Goal: Check status

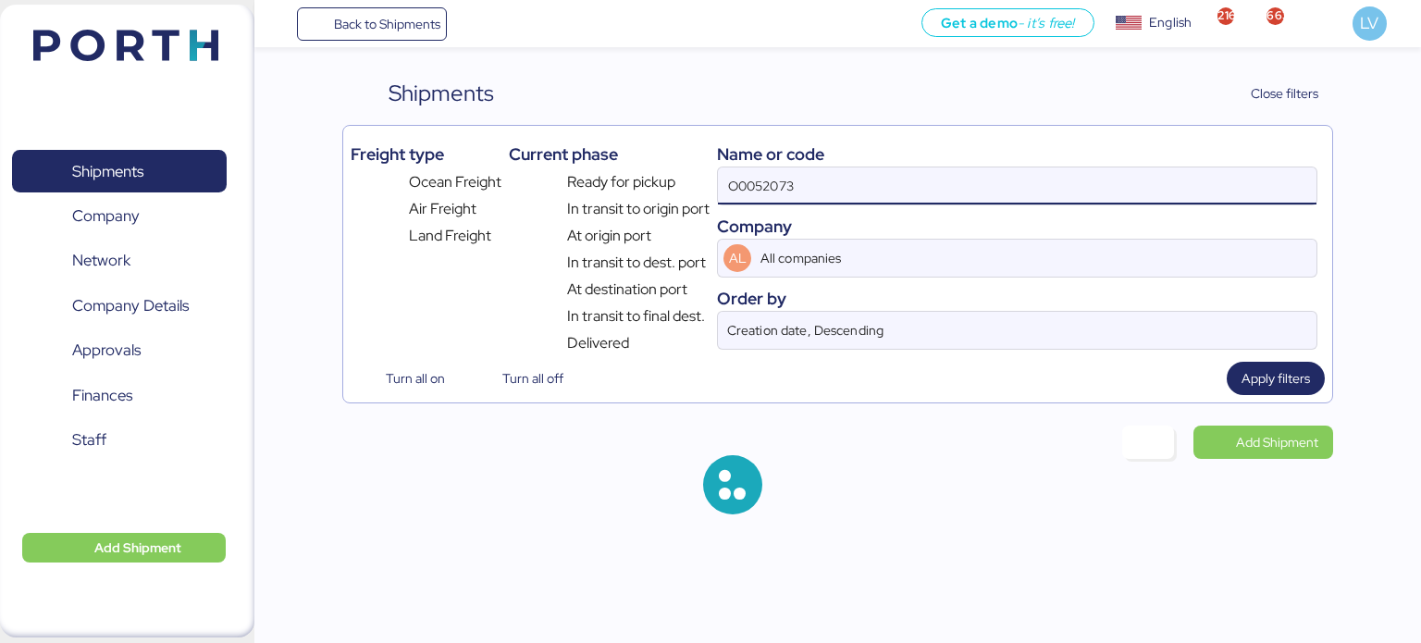
click at [855, 195] on input "O0052073" at bounding box center [1017, 185] width 598 height 37
type input "}"
paste input "O0052174"
type input "O0052174"
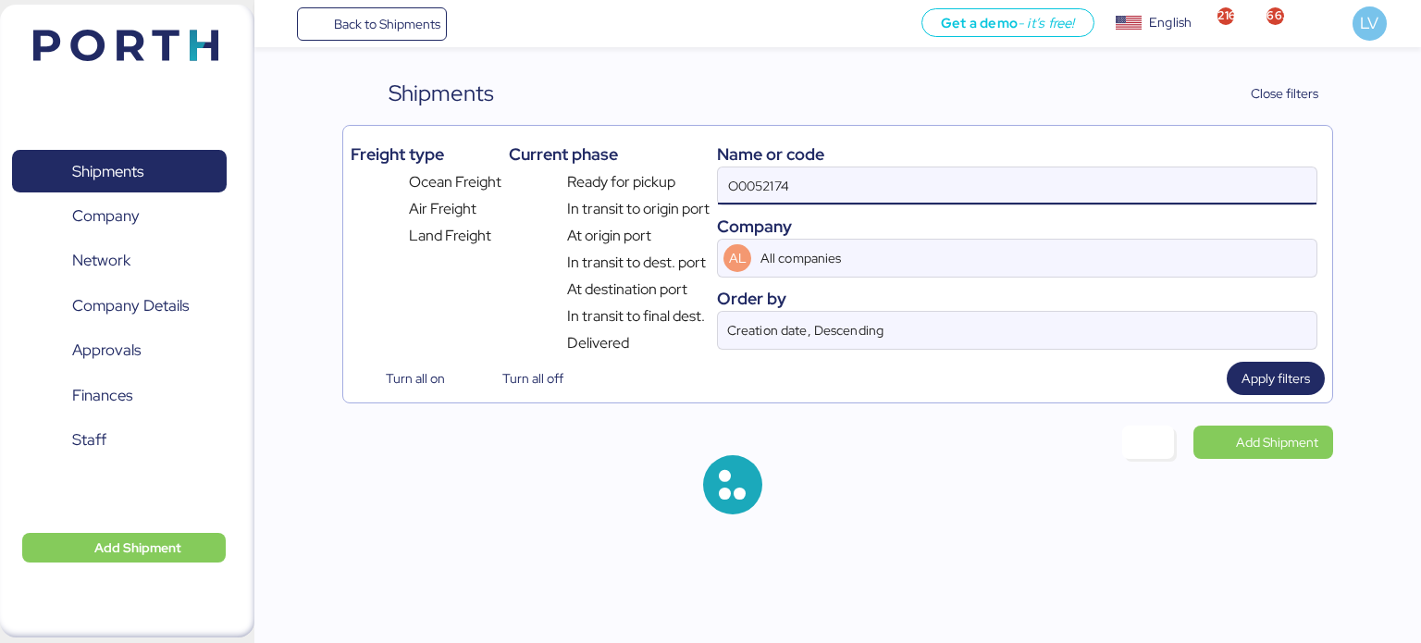
click at [1260, 363] on div "Freight type Ocean Freight Air Freight Land Freight Current phase Ready for pic…" at bounding box center [837, 264] width 991 height 278
click at [1271, 354] on div "Name or code O0052174 Company AL All companies Order by Creation date, Descendi…" at bounding box center [1017, 243] width 600 height 221
click at [1269, 376] on span "Apply filters" at bounding box center [1275, 378] width 68 height 22
click at [1247, 376] on span "Apply filters" at bounding box center [1275, 378] width 68 height 22
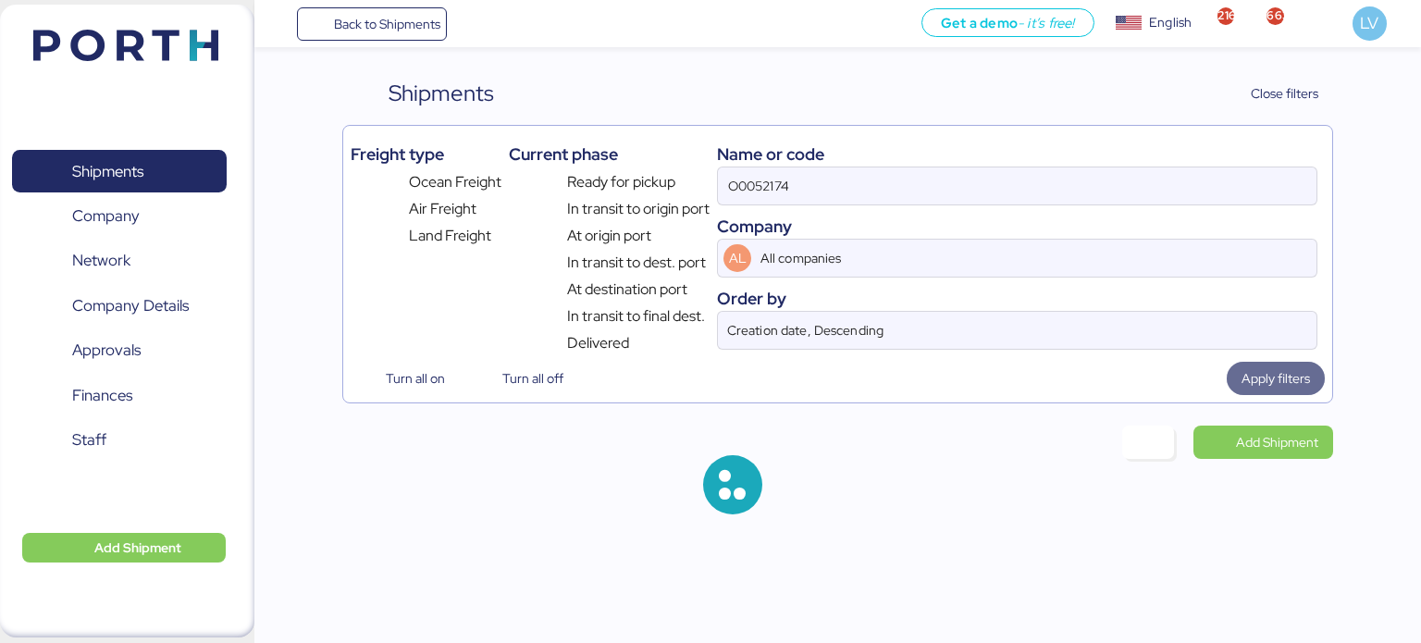
click at [1247, 376] on span "Apply filters" at bounding box center [1275, 378] width 68 height 22
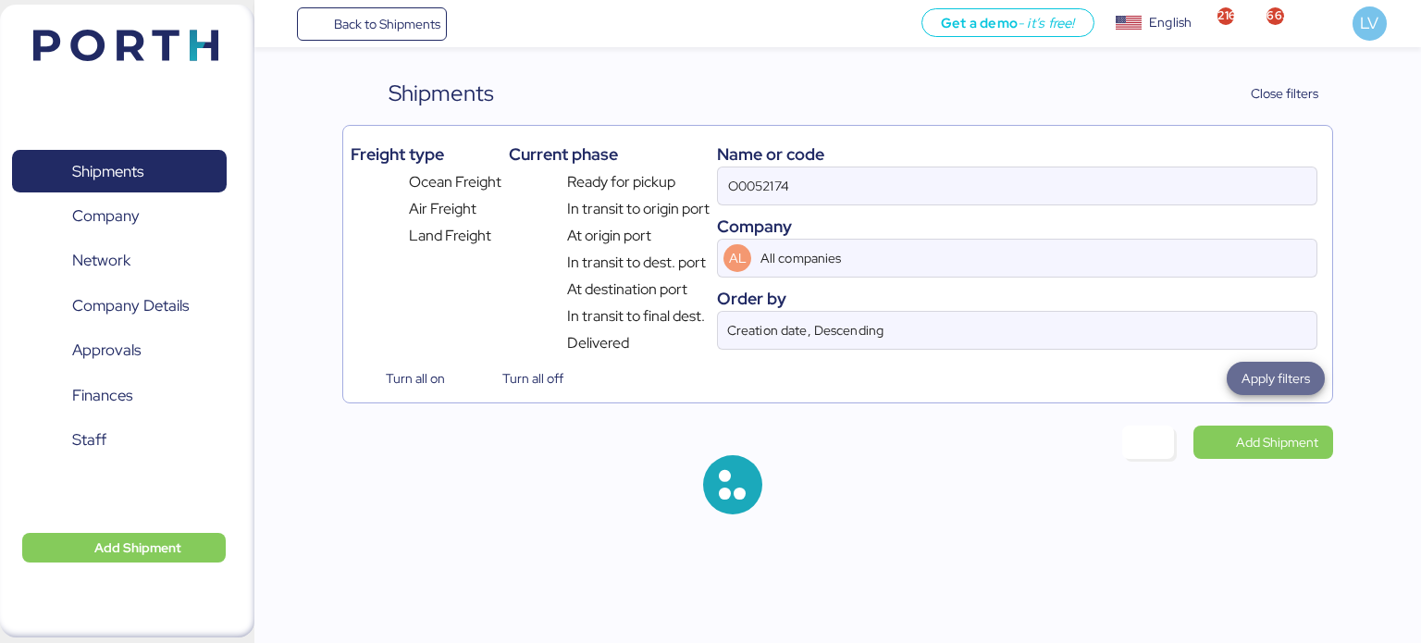
click at [1247, 376] on span "Apply filters" at bounding box center [1275, 378] width 68 height 22
